Goal: Register for event/course

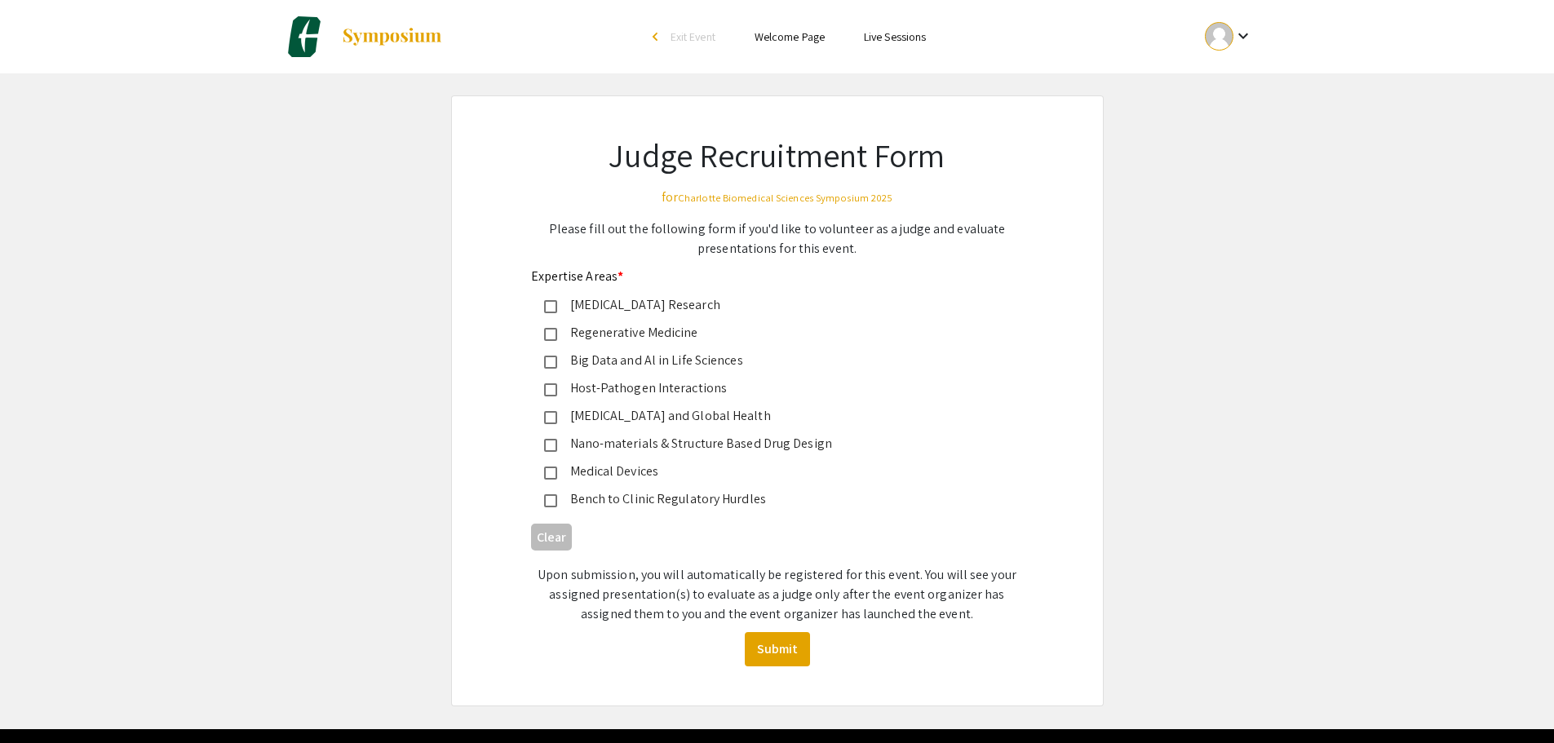
click at [551, 391] on mat-pseudo-checkbox at bounding box center [550, 389] width 13 height 13
click at [555, 420] on mat-pseudo-checkbox at bounding box center [550, 417] width 13 height 13
click at [767, 655] on button "Submit" at bounding box center [777, 649] width 65 height 34
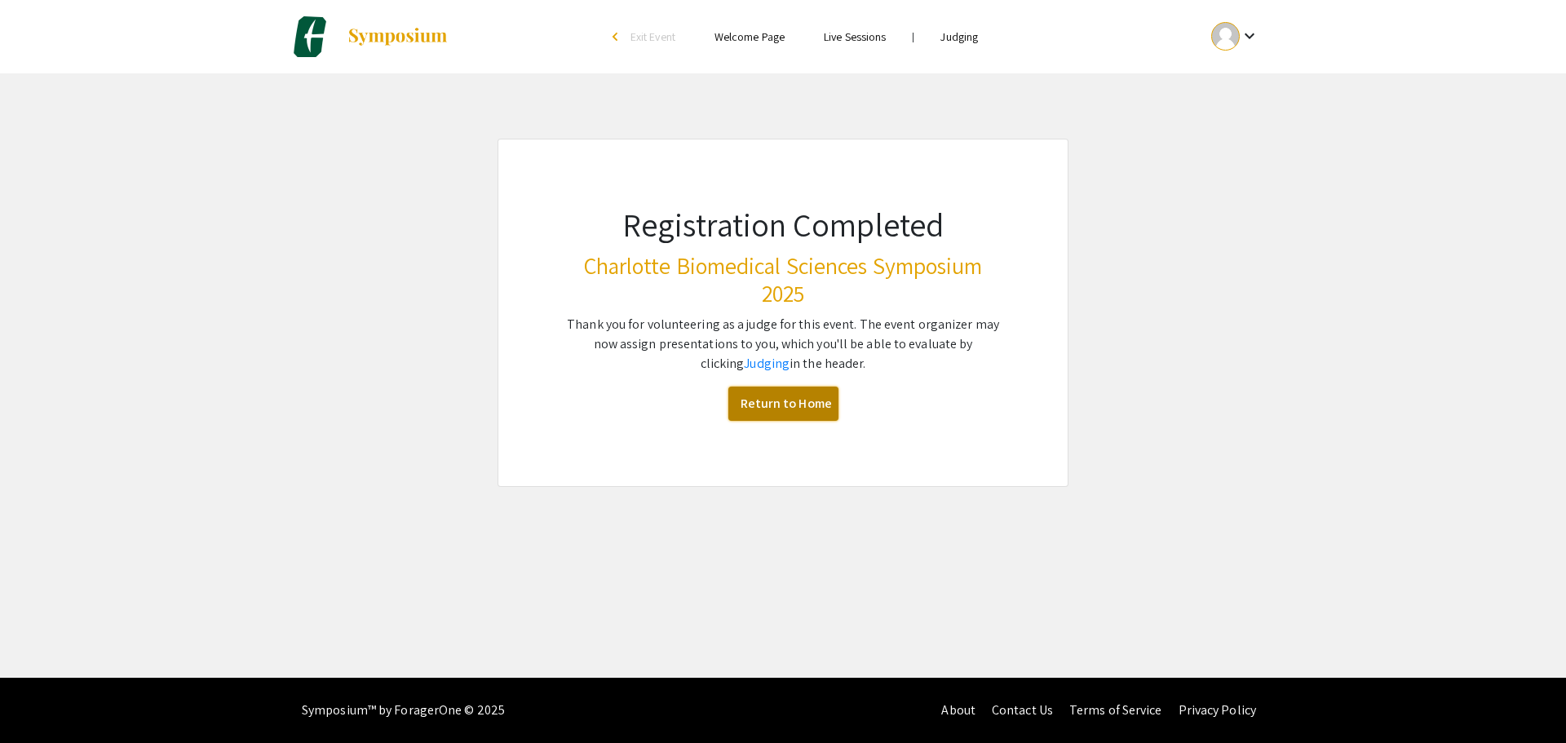
click at [777, 412] on link "Return to Home" at bounding box center [783, 404] width 110 height 34
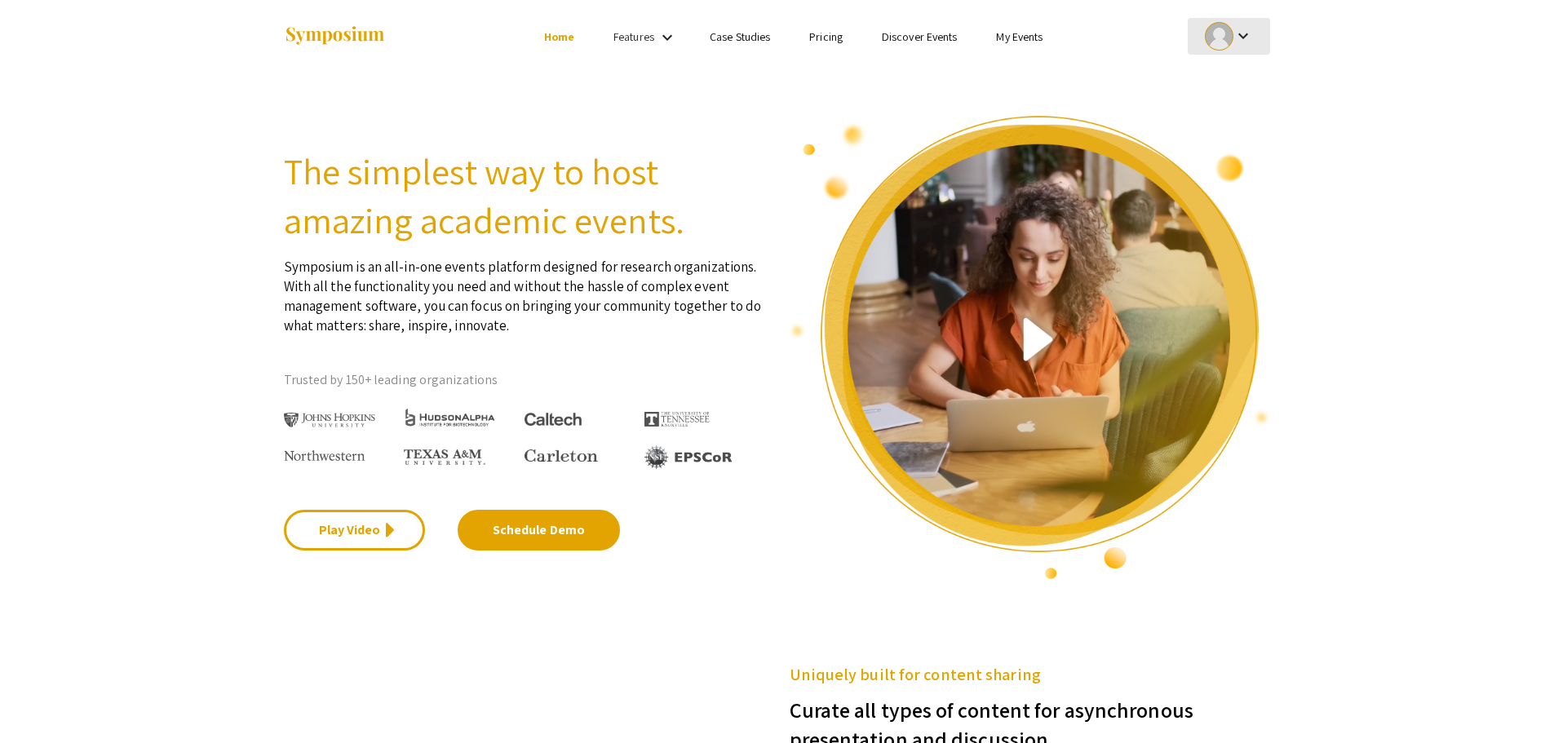
click at [1231, 37] on div at bounding box center [1219, 36] width 29 height 29
click at [1231, 37] on div at bounding box center [777, 371] width 1554 height 743
click at [499, 91] on section "The simplest way to host amazing academic events. Symposium is an all-in-one ev…" at bounding box center [777, 326] width 1554 height 507
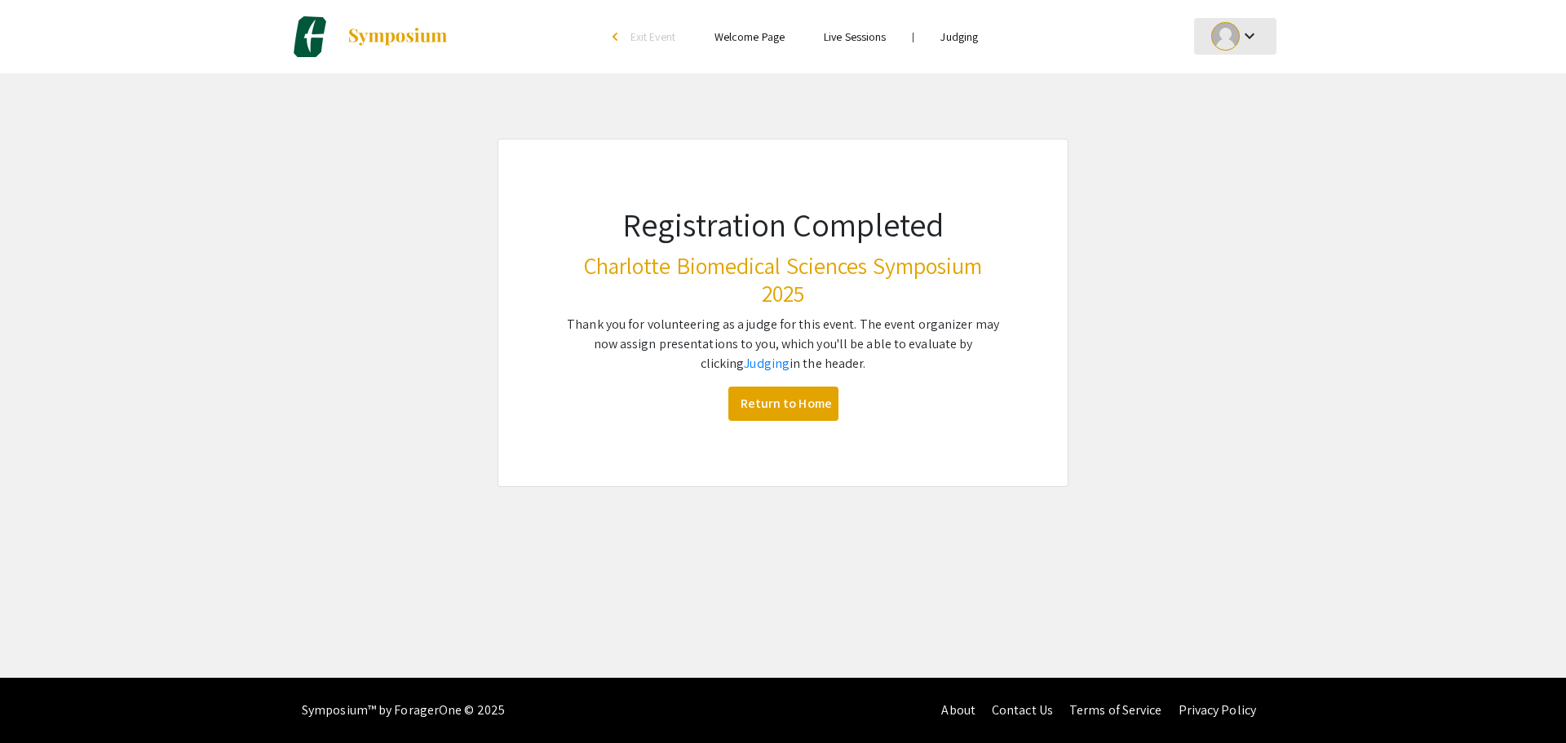
click at [1257, 33] on mat-icon "keyboard_arrow_down" at bounding box center [1250, 36] width 20 height 20
click at [1236, 80] on button "My Account" at bounding box center [1244, 80] width 100 height 39
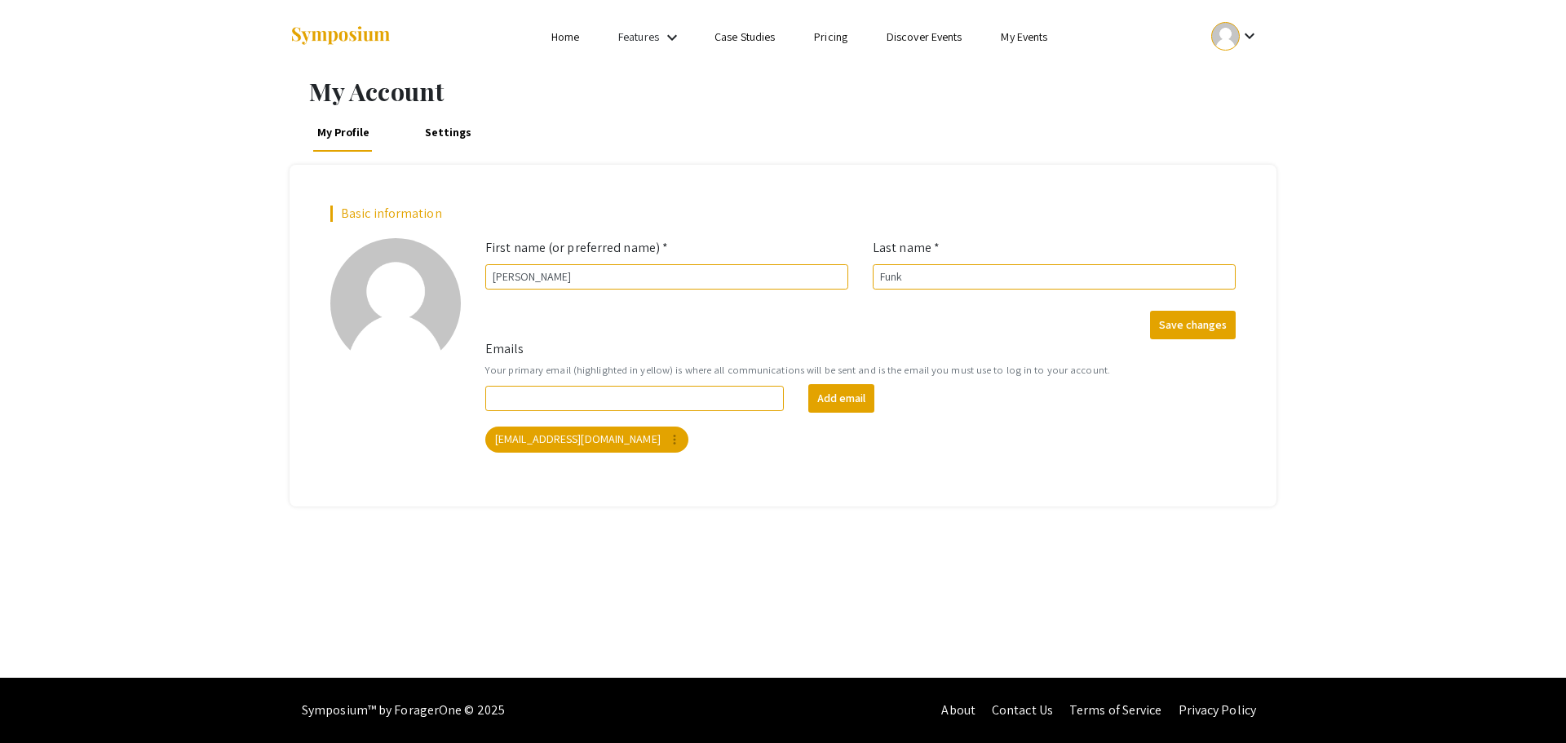
click at [1377, 187] on div "My Account My Profile Settings Basic information add_a_photo Click to update pr…" at bounding box center [783, 375] width 1566 height 604
click at [1045, 36] on link "My Events" at bounding box center [1024, 36] width 46 height 15
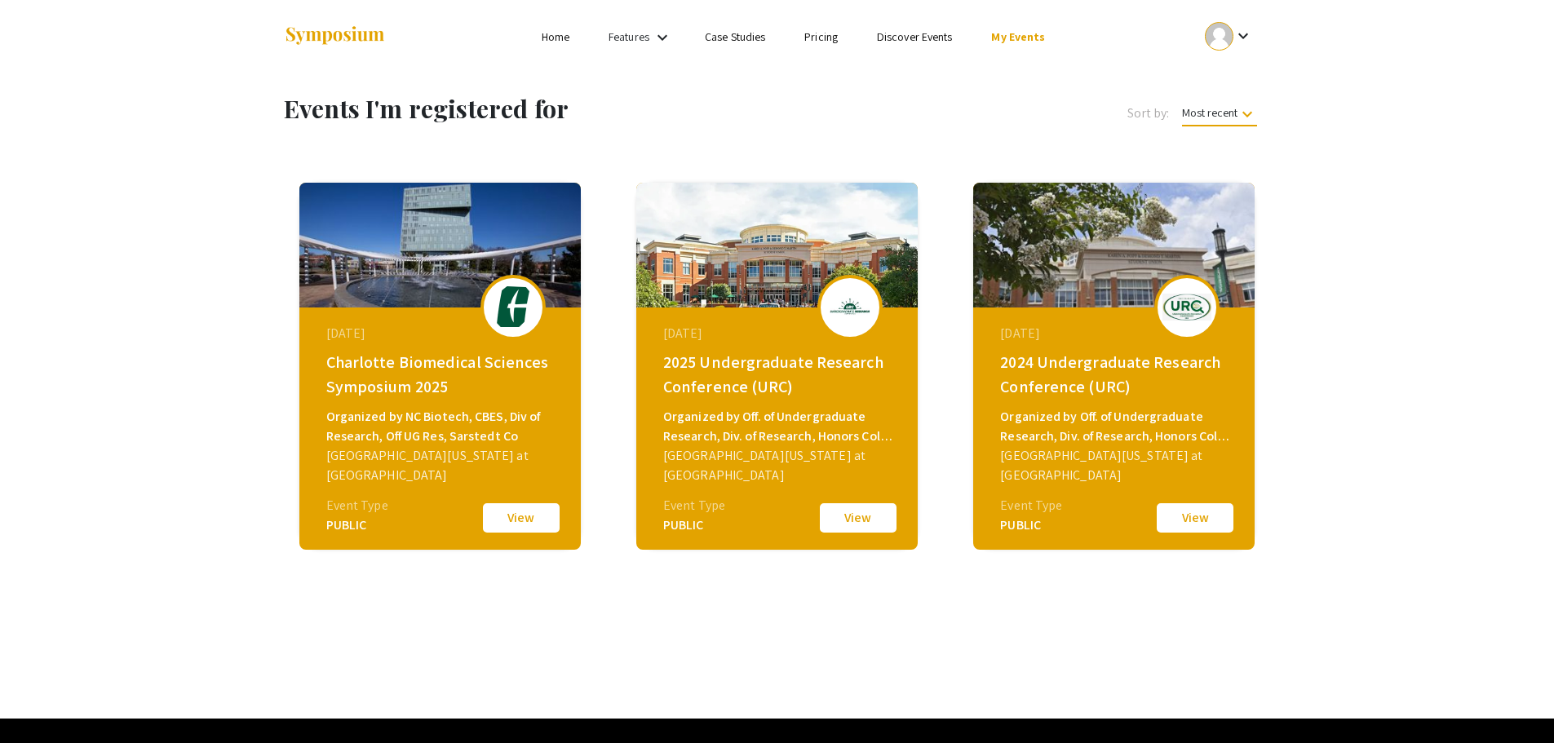
click at [659, 38] on mat-icon "keyboard_arrow_down" at bounding box center [662, 38] width 20 height 20
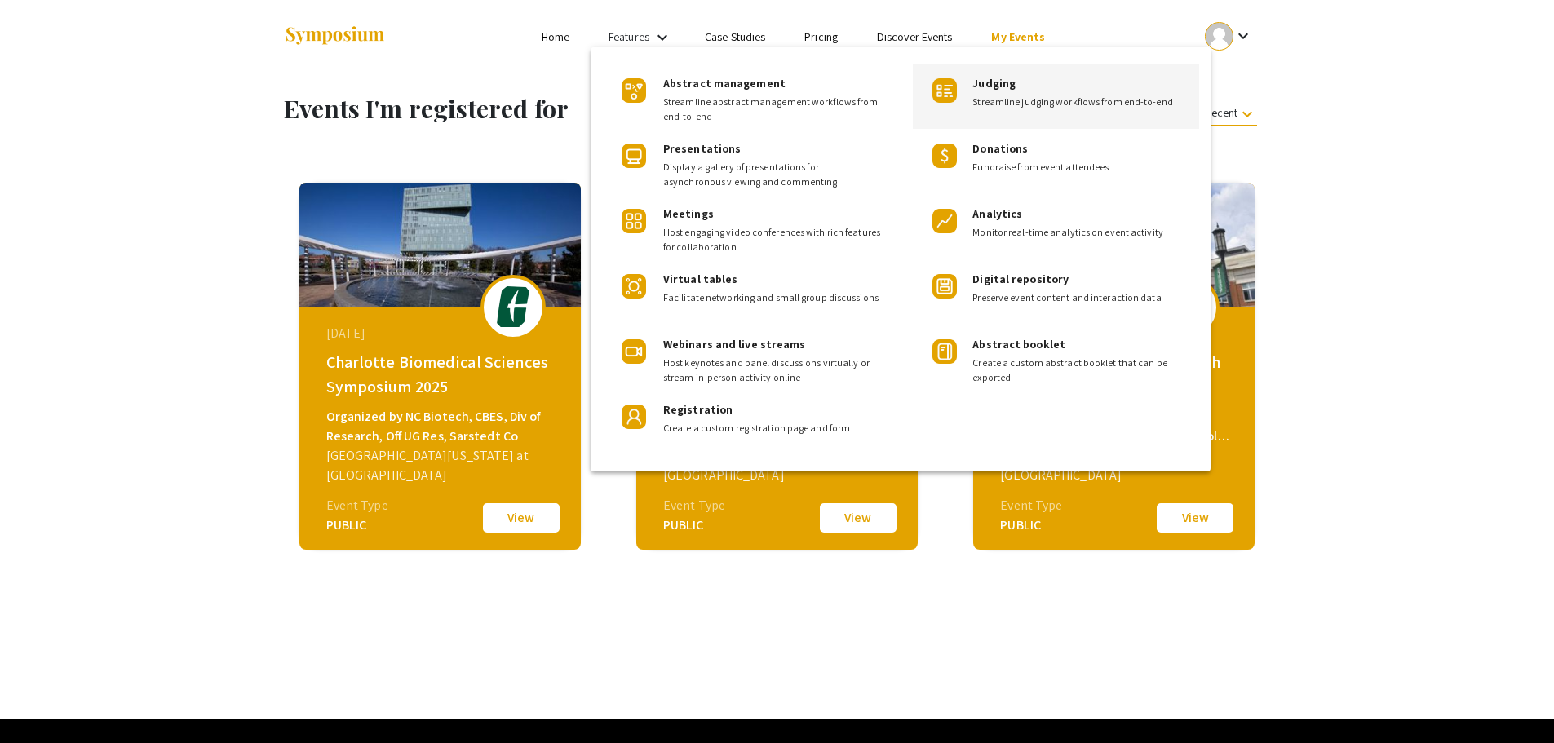
click at [1015, 96] on span "Streamline judging workflows from end-to-end" at bounding box center [1079, 102] width 214 height 15
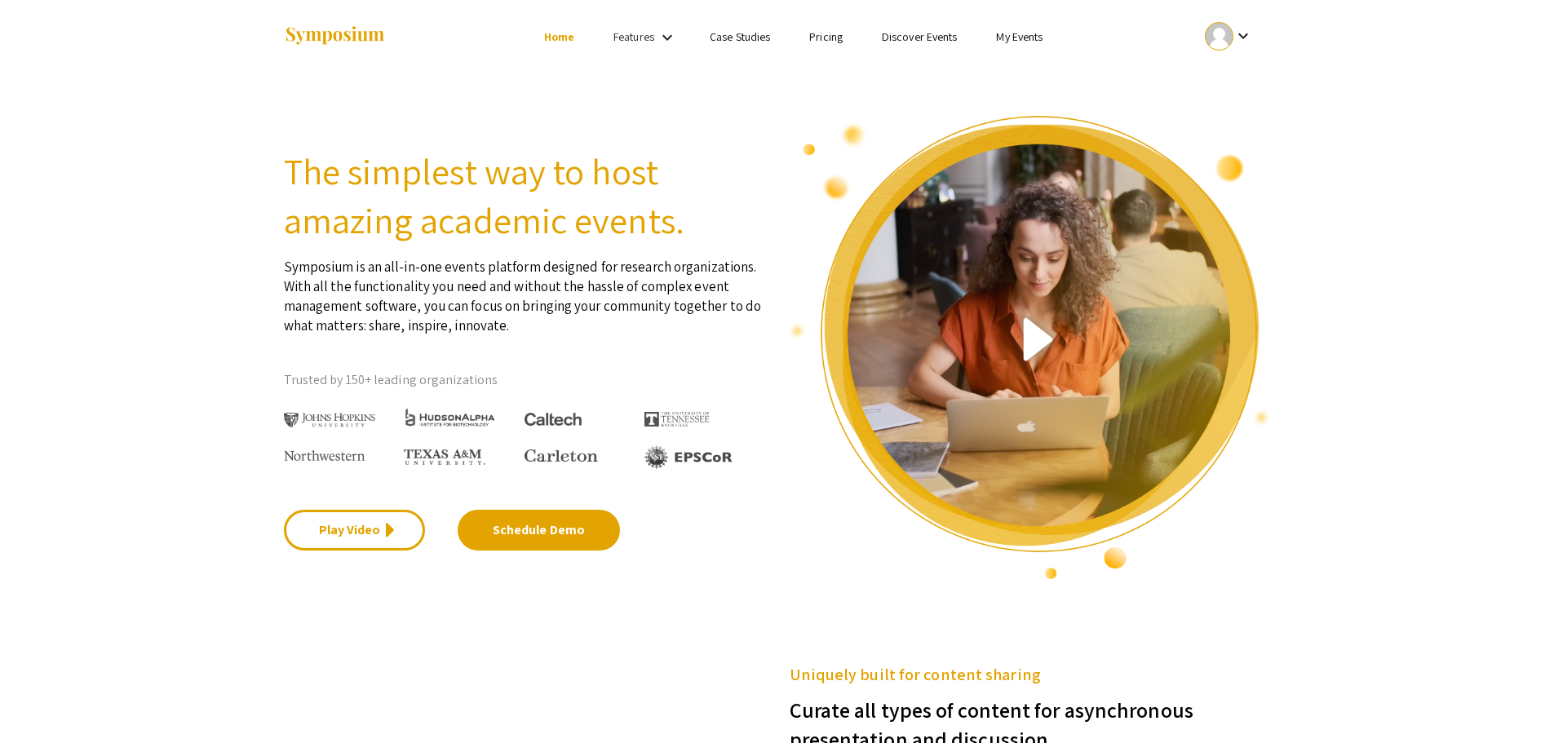
click at [655, 34] on div "Features keyboard_arrow_down" at bounding box center [645, 37] width 65 height 21
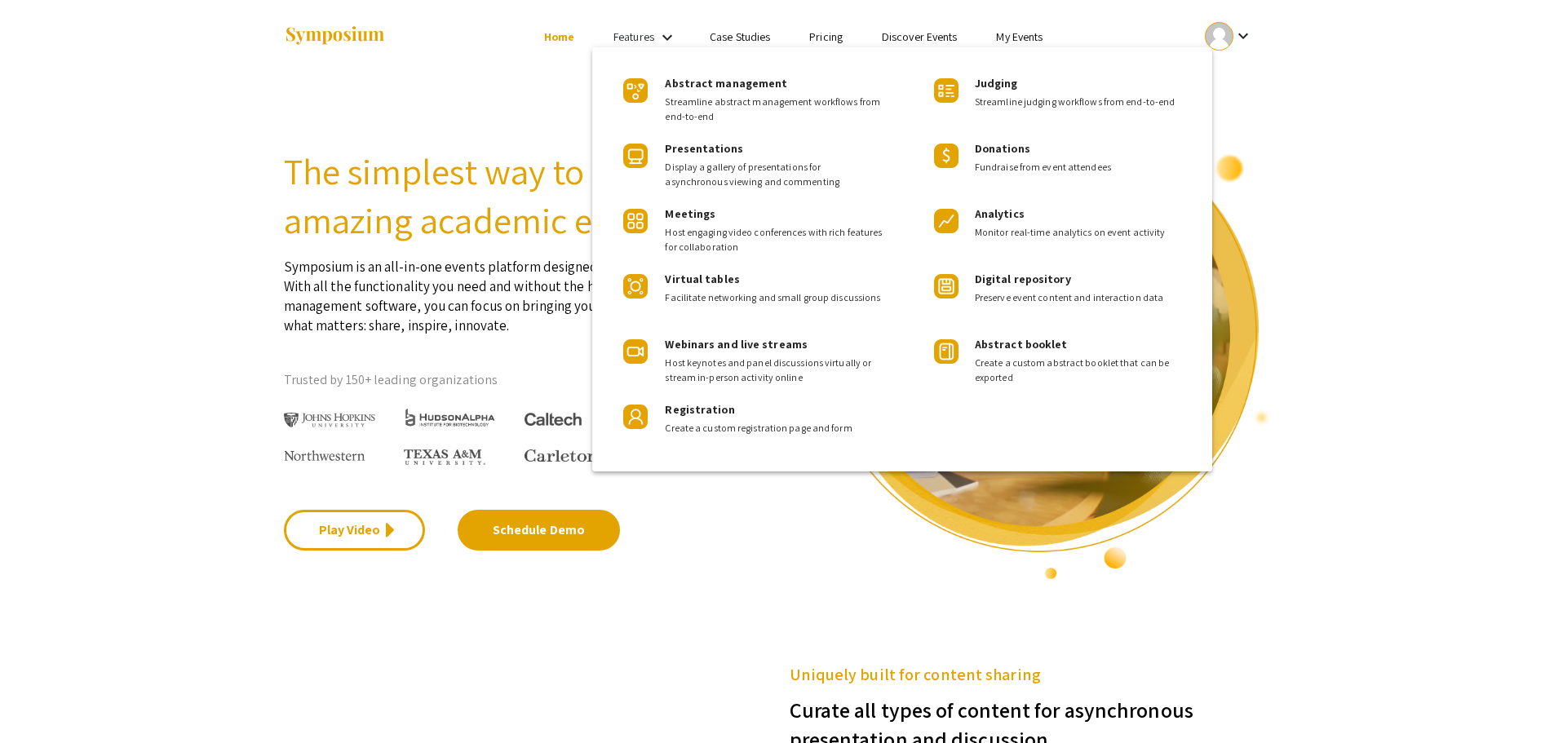
click at [1451, 115] on div at bounding box center [777, 371] width 1554 height 743
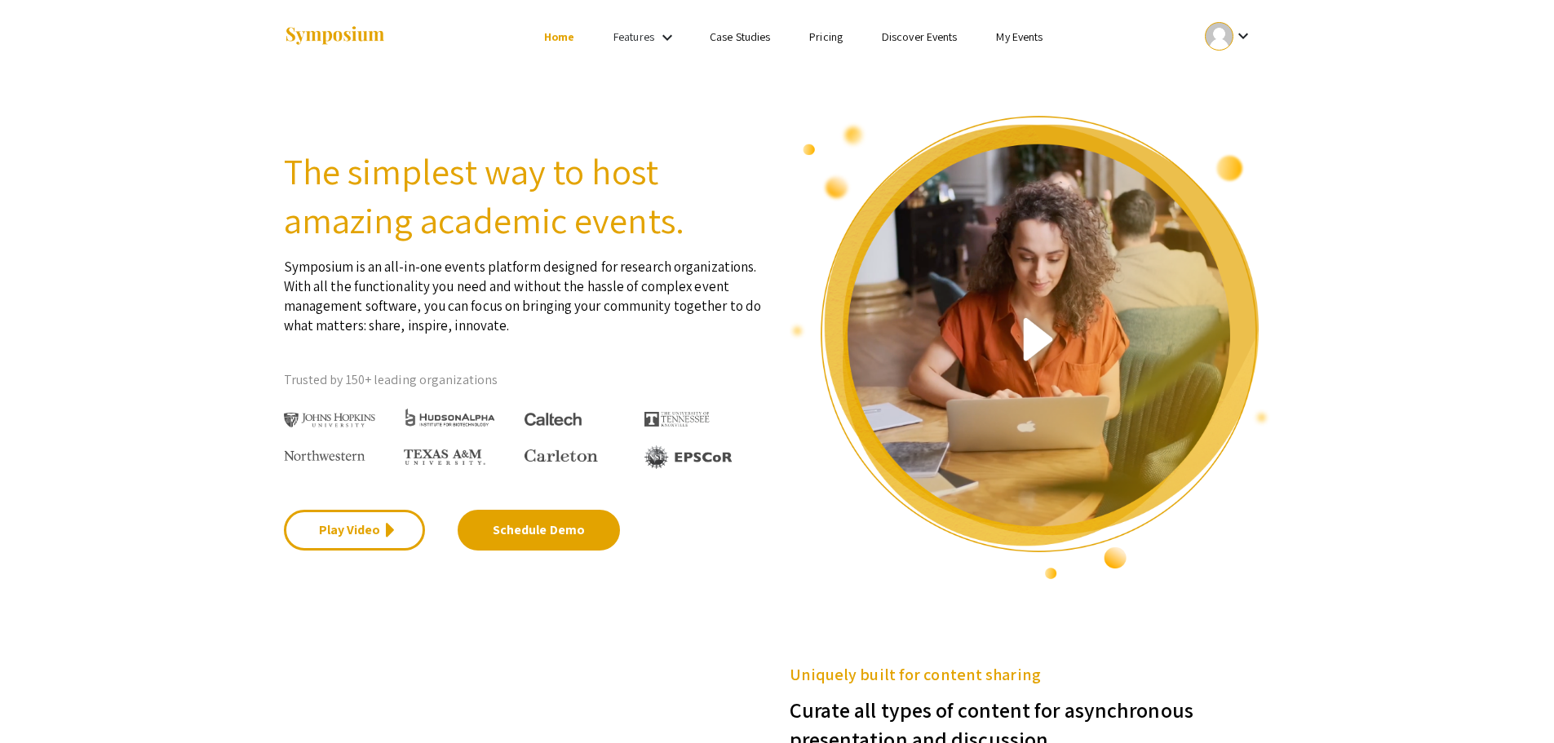
click at [1016, 40] on link "My Events" at bounding box center [1019, 36] width 46 height 15
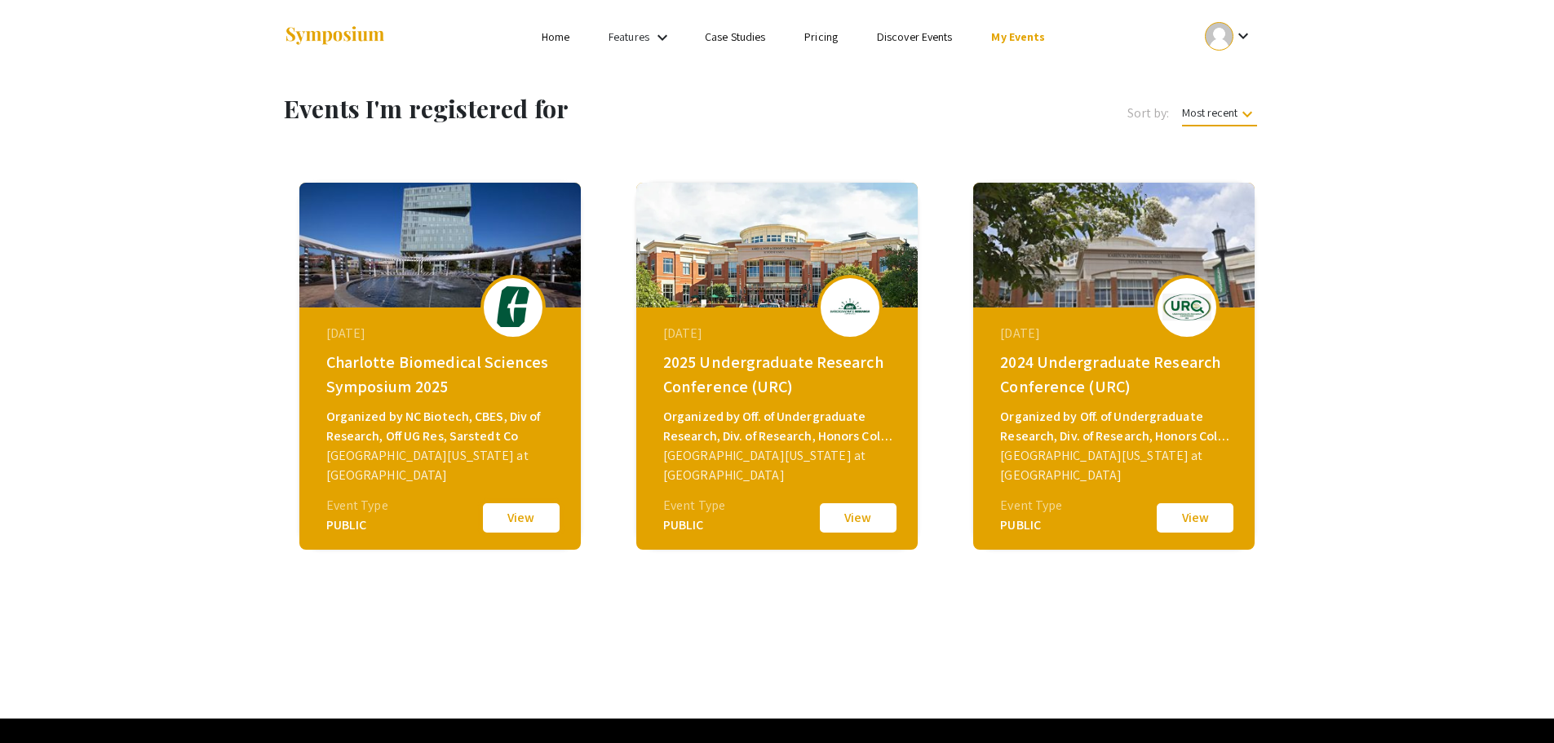
click at [528, 511] on button "View" at bounding box center [521, 518] width 82 height 34
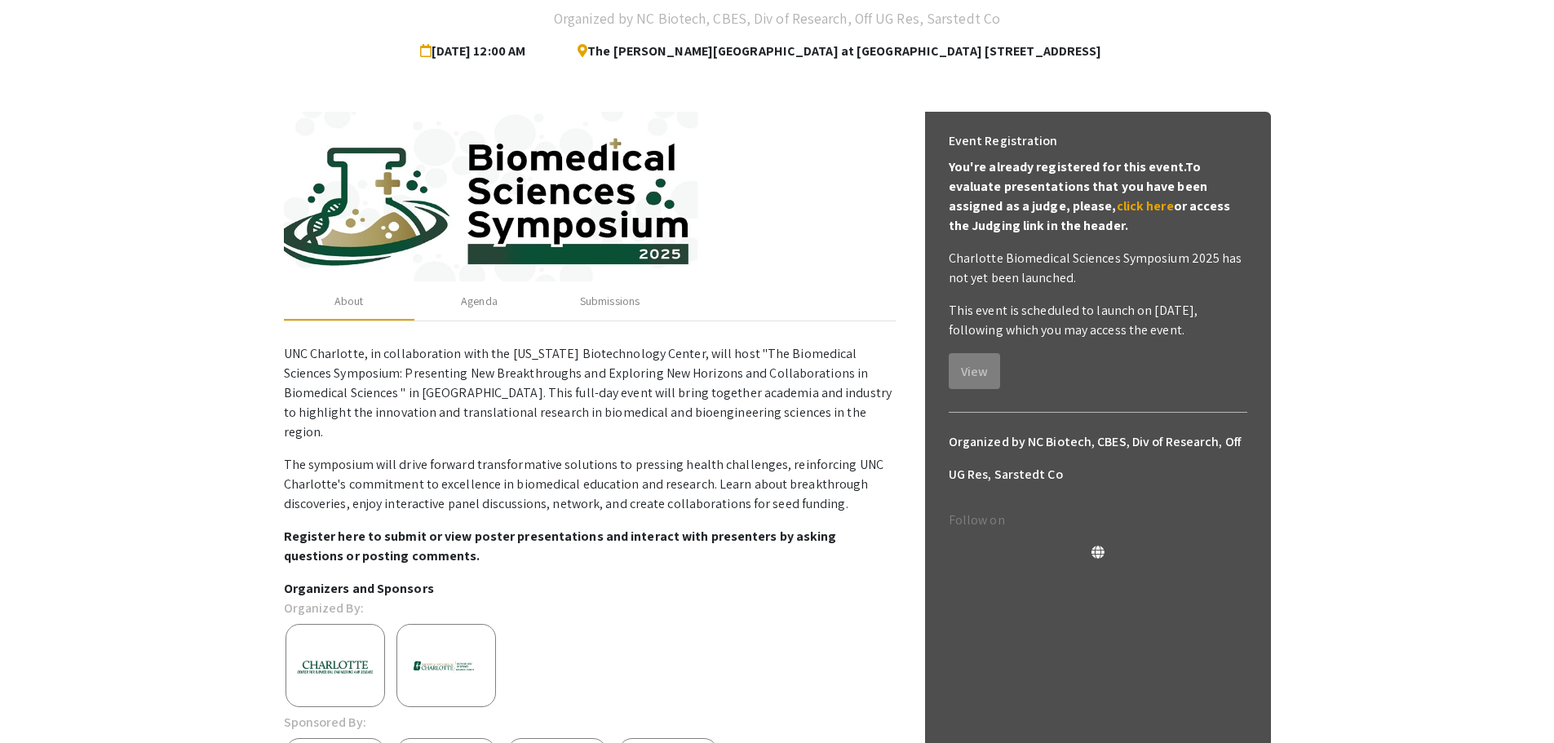
scroll to position [163, 0]
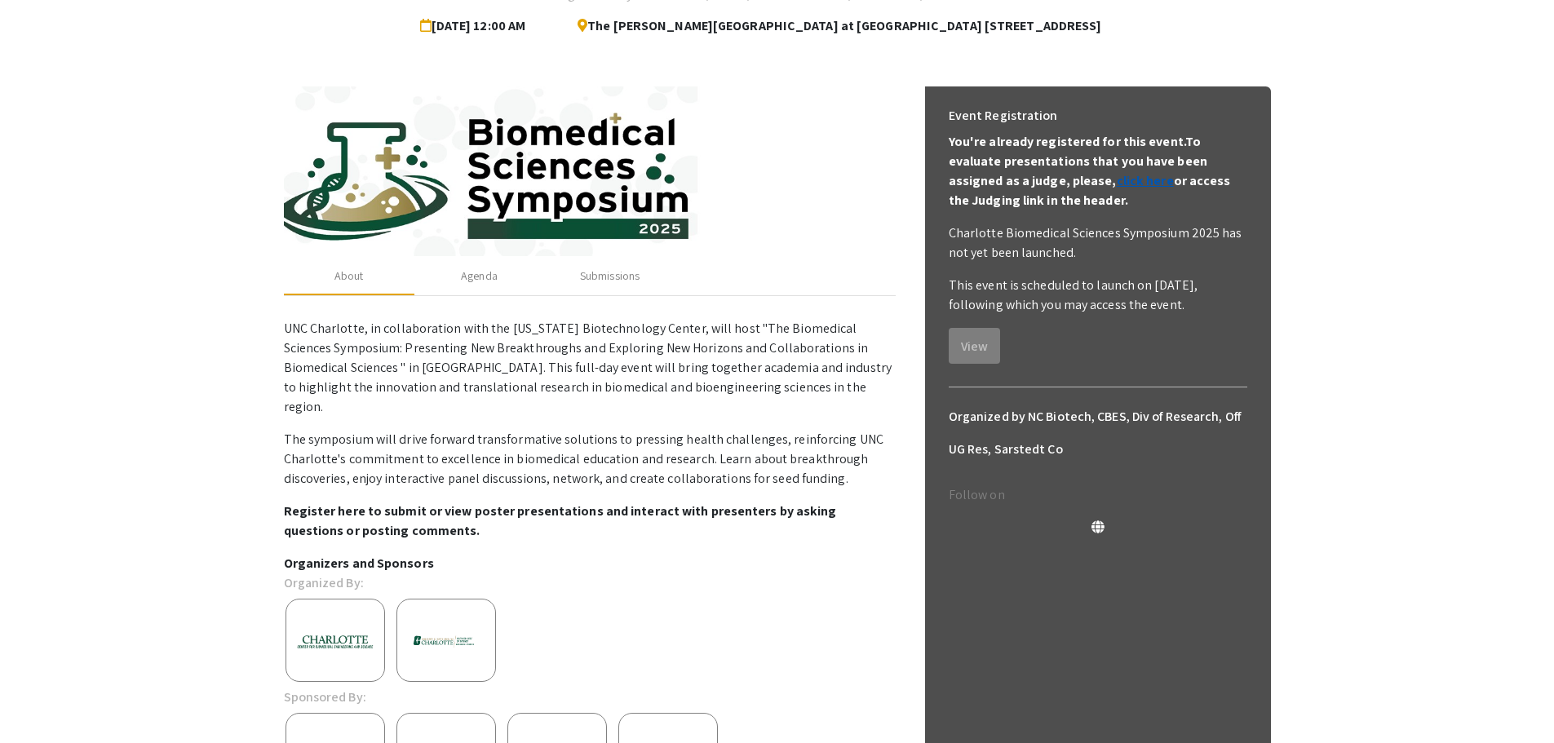
click at [1117, 178] on link "click here" at bounding box center [1145, 180] width 57 height 17
